Goal: Transaction & Acquisition: Purchase product/service

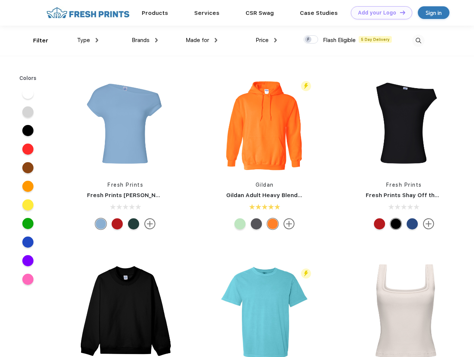
scroll to position [0, 0]
click at [379, 13] on link "Add your Logo Design Tool" at bounding box center [381, 12] width 61 height 13
click at [0, 0] on div "Design Tool" at bounding box center [0, 0] width 0 height 0
click at [399, 12] on link "Add your Logo Design Tool" at bounding box center [381, 12] width 61 height 13
click at [36, 41] on div "Filter" at bounding box center [40, 40] width 15 height 9
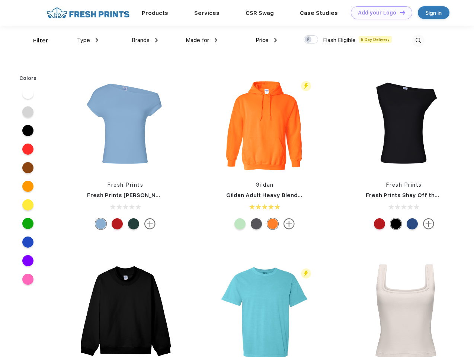
click at [88, 40] on span "Type" at bounding box center [83, 40] width 13 height 7
click at [145, 40] on span "Brands" at bounding box center [141, 40] width 18 height 7
click at [202, 40] on span "Made for" at bounding box center [197, 40] width 23 height 7
click at [266, 40] on span "Price" at bounding box center [261, 40] width 13 height 7
click at [311, 40] on div at bounding box center [310, 39] width 15 height 8
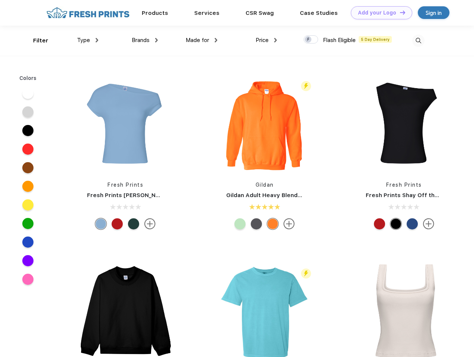
click at [308, 40] on input "checkbox" at bounding box center [305, 37] width 5 height 5
click at [418, 41] on img at bounding box center [418, 41] width 12 height 12
